Goal: Entertainment & Leisure: Consume media (video, audio)

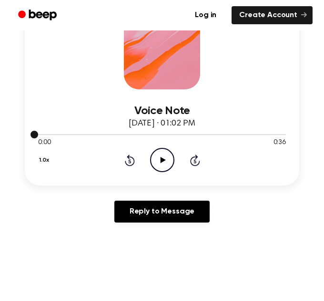
scroll to position [170, 0]
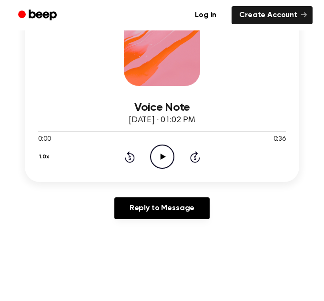
click at [160, 159] on icon at bounding box center [162, 157] width 5 height 6
click at [162, 152] on icon "Pause Audio" at bounding box center [162, 157] width 24 height 24
click at [137, 161] on div "1.0x Rewind 5 seconds Play Audio Skip 5 seconds" at bounding box center [162, 157] width 248 height 24
click at [133, 159] on icon at bounding box center [130, 156] width 10 height 11
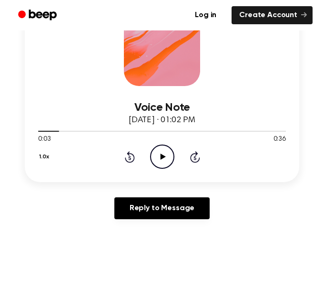
click at [133, 159] on icon at bounding box center [130, 156] width 10 height 11
click at [161, 160] on icon "Play Audio" at bounding box center [162, 157] width 24 height 24
click at [161, 160] on icon "Pause Audio" at bounding box center [162, 157] width 24 height 24
click at [164, 154] on icon "Play Audio" at bounding box center [162, 157] width 24 height 24
click at [172, 157] on icon "Pause Audio" at bounding box center [162, 157] width 24 height 24
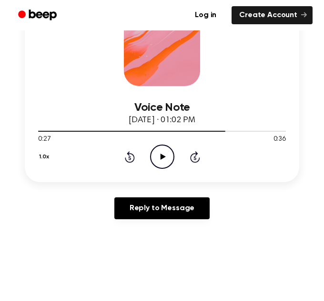
click at [165, 157] on icon "Play Audio" at bounding box center [162, 157] width 24 height 24
